Goal: Task Accomplishment & Management: Manage account settings

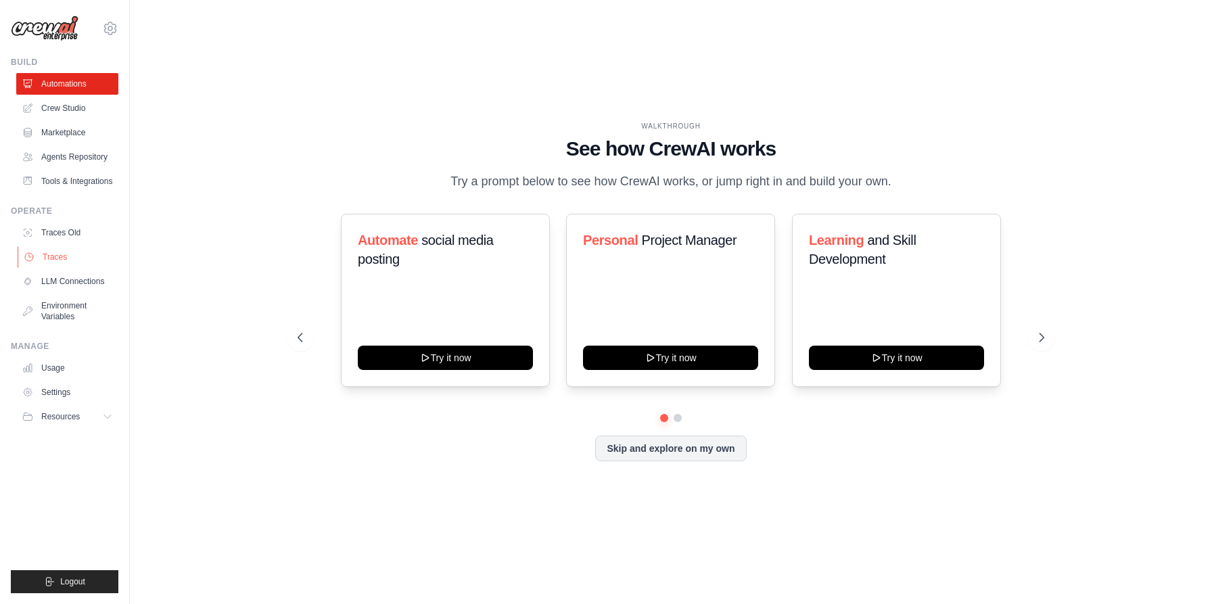
click at [59, 258] on link "Traces" at bounding box center [69, 257] width 102 height 22
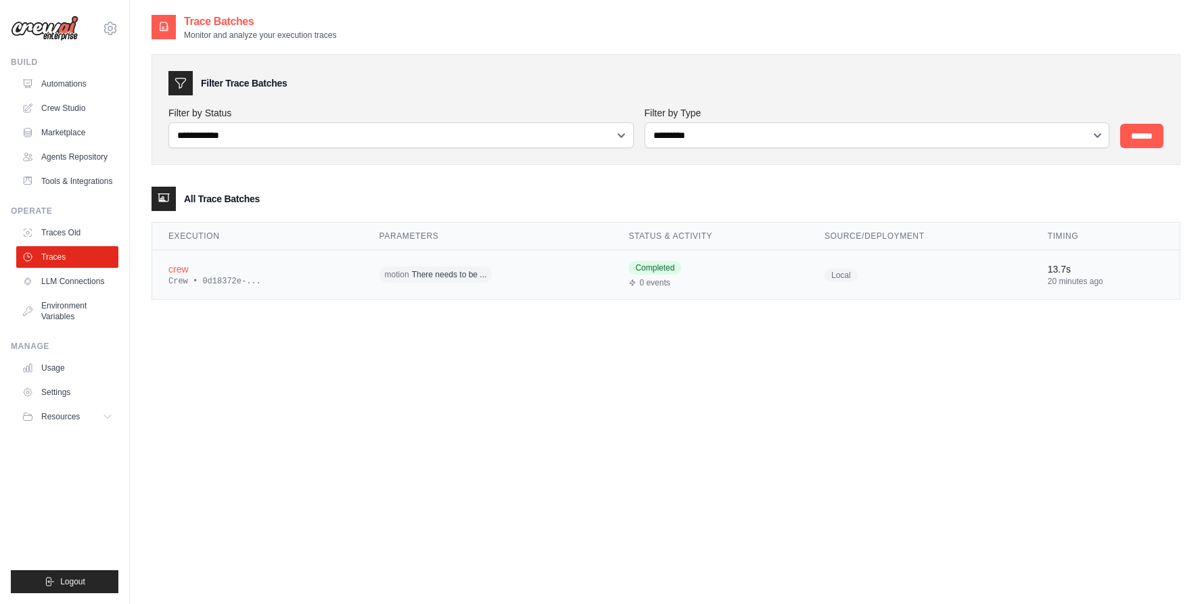
click at [406, 273] on span "motion" at bounding box center [397, 274] width 24 height 11
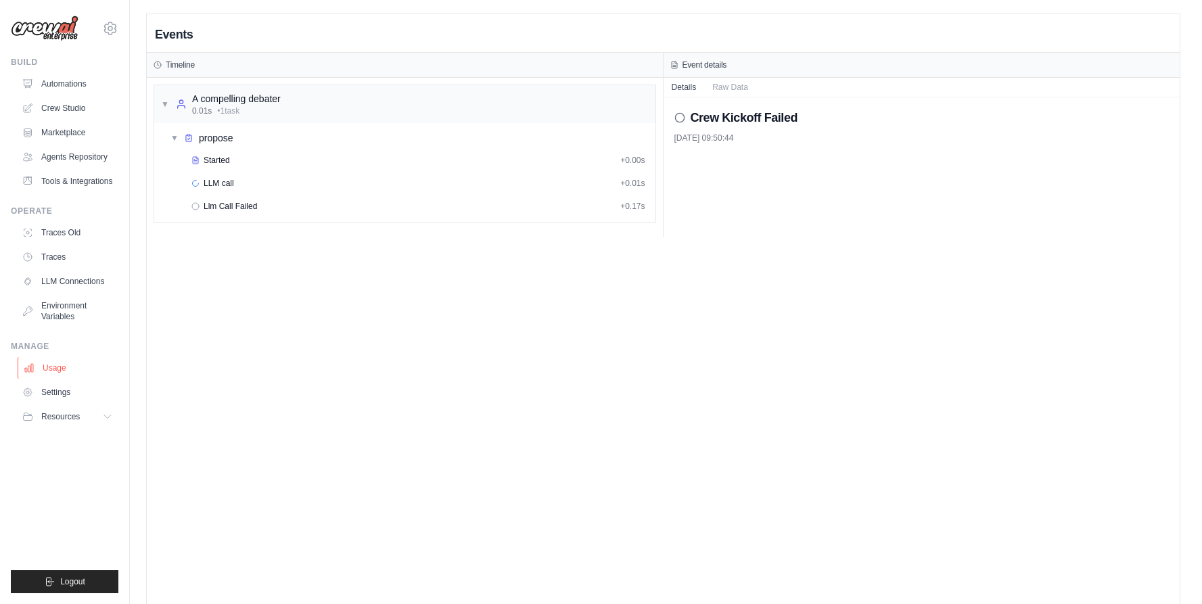
click at [55, 367] on link "Usage" at bounding box center [69, 368] width 102 height 22
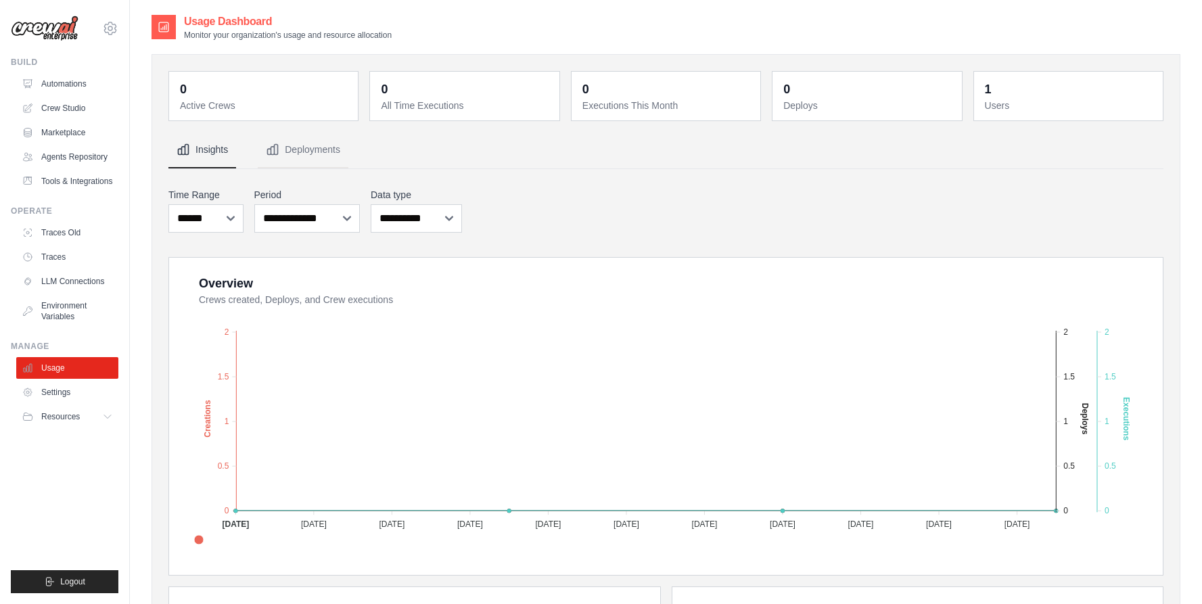
click at [645, 181] on div "**********" at bounding box center [665, 530] width 995 height 797
